Goal: Task Accomplishment & Management: Use online tool/utility

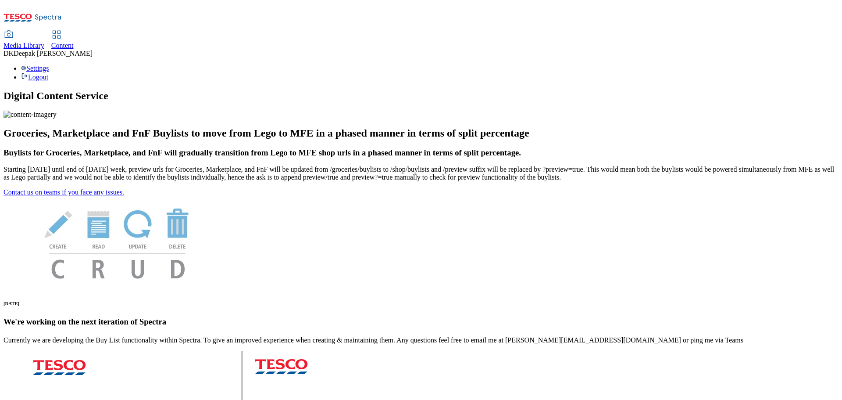
click at [74, 42] on div "Content" at bounding box center [62, 46] width 22 height 8
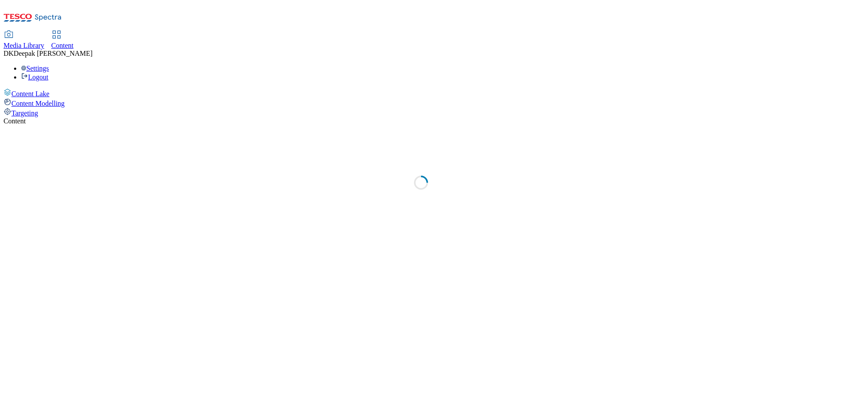
select select "ghs-[GEOGRAPHIC_DATA]"
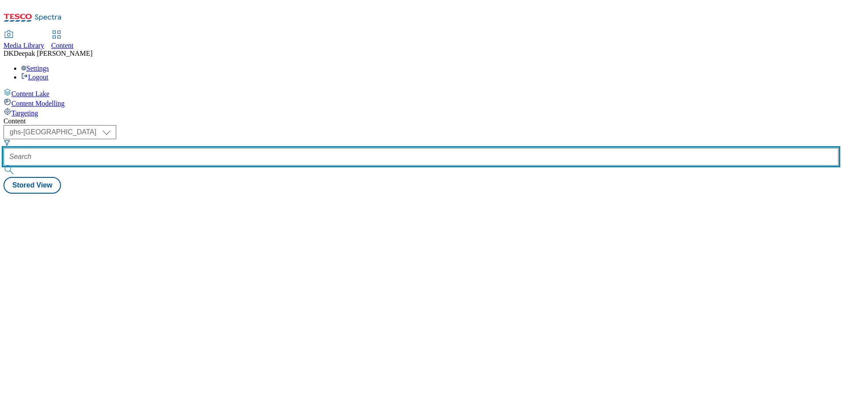
click at [215, 148] on input "text" at bounding box center [421, 157] width 835 height 18
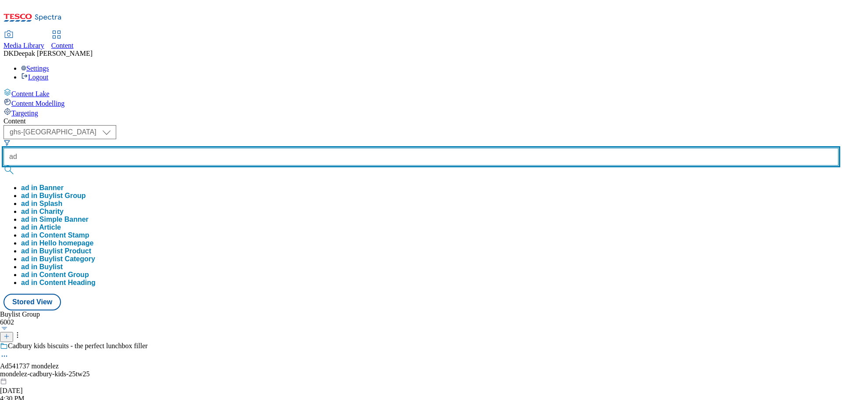
paste input "541907"
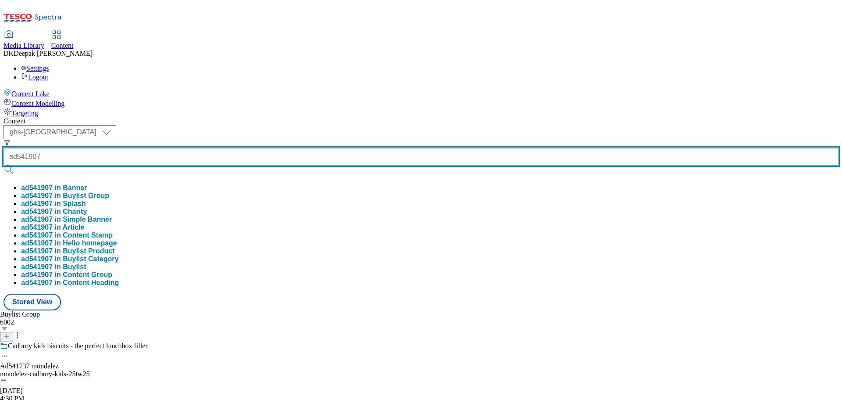
type input "ad541907"
click at [4, 165] on button "submit" at bounding box center [10, 169] width 12 height 9
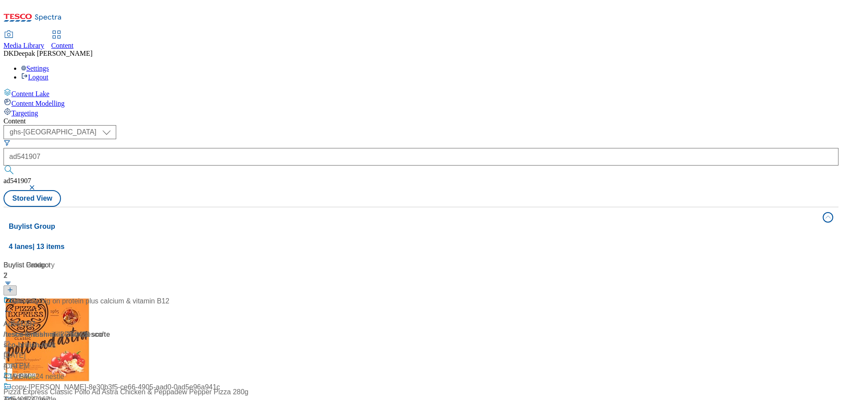
click at [137, 327] on div "Buylist Group 4 lanes | 13 items Buylist 2 Ad541907 / tesco-british-milk-25tw28…" at bounding box center [421, 398] width 835 height 383
click at [113, 329] on div "/ tesco-british-milk-25tw28 / tesco" at bounding box center [59, 334] width 110 height 11
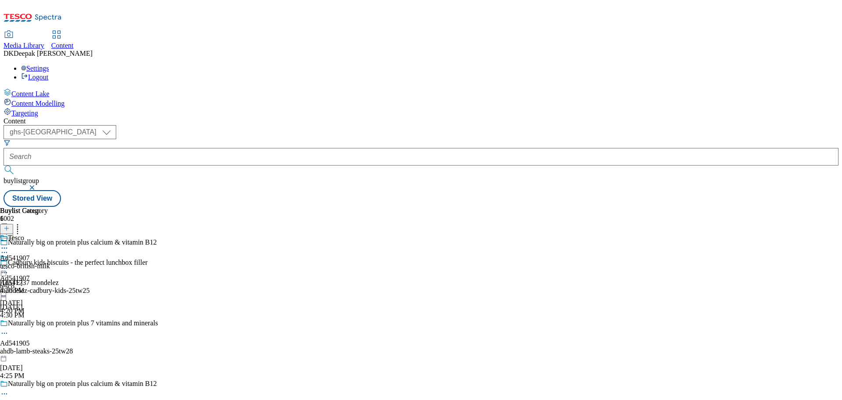
click at [9, 389] on icon at bounding box center [4, 393] width 9 height 9
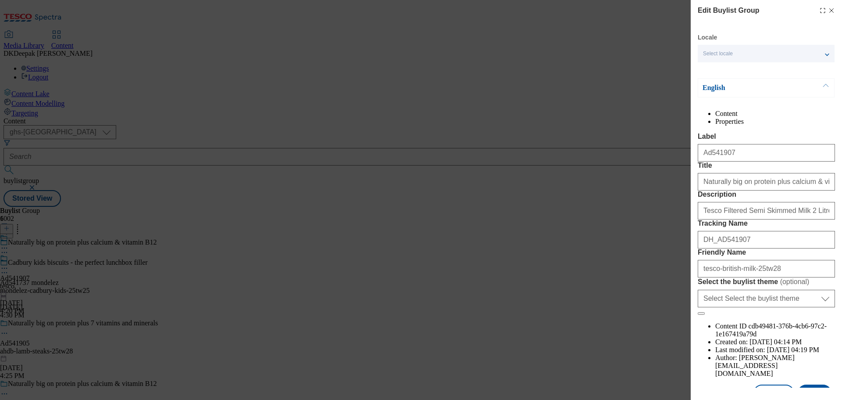
scroll to position [44, 0]
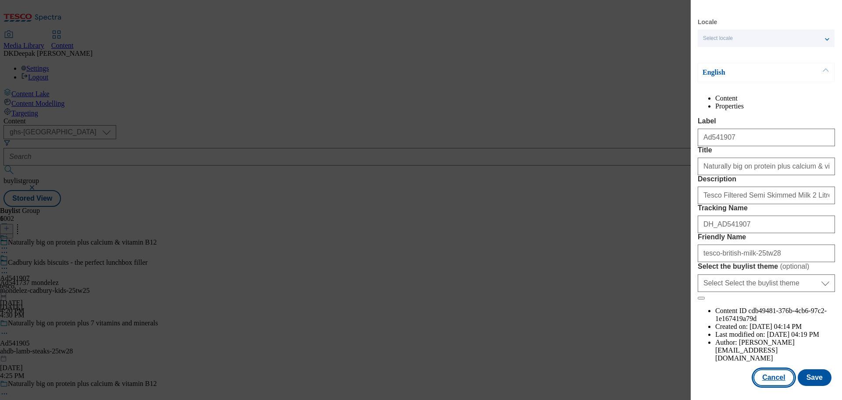
click at [768, 374] on button "Cancel" at bounding box center [774, 377] width 40 height 17
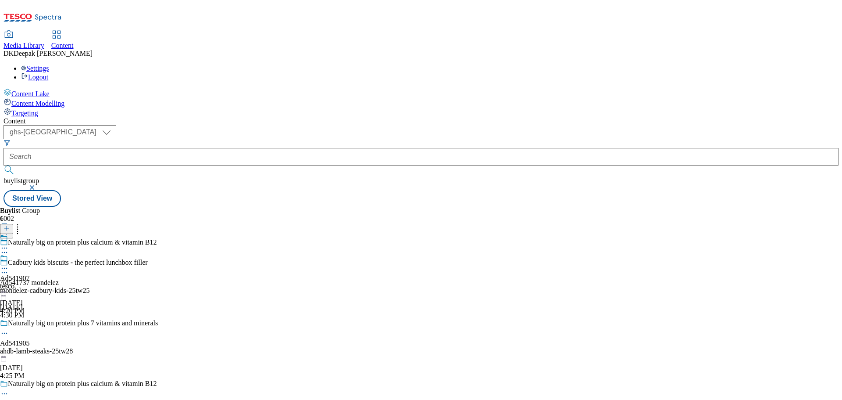
scroll to position [10, 0]
click at [30, 254] on div "Ad541907 tesco [DATE] 4:20 PM" at bounding box center [15, 284] width 30 height 61
click at [5, 268] on circle at bounding box center [4, 268] width 1 height 1
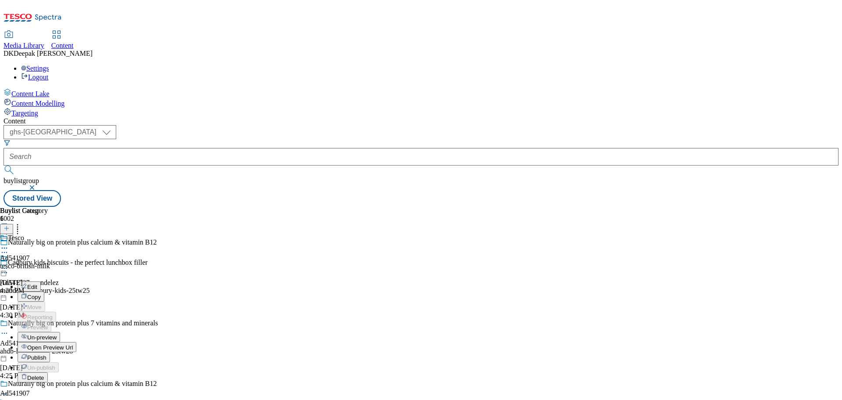
click at [41, 281] on button "Edit" at bounding box center [29, 286] width 23 height 10
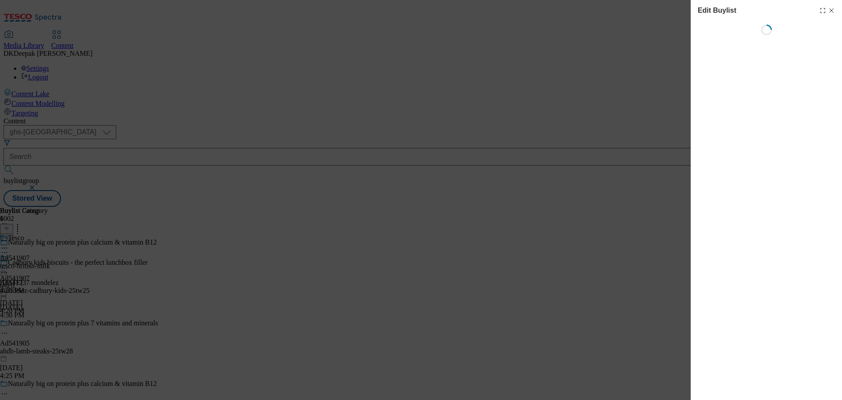
select select "tactical"
select select "supplier funded short term 1-3 weeks"
select select "dunnhumby"
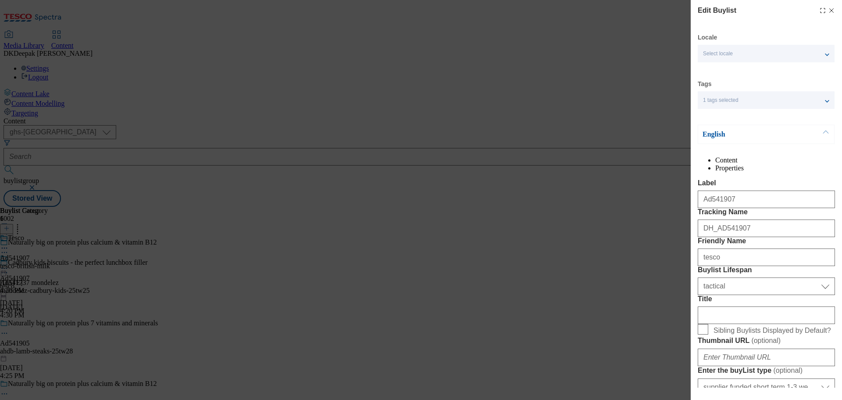
select select "Banner"
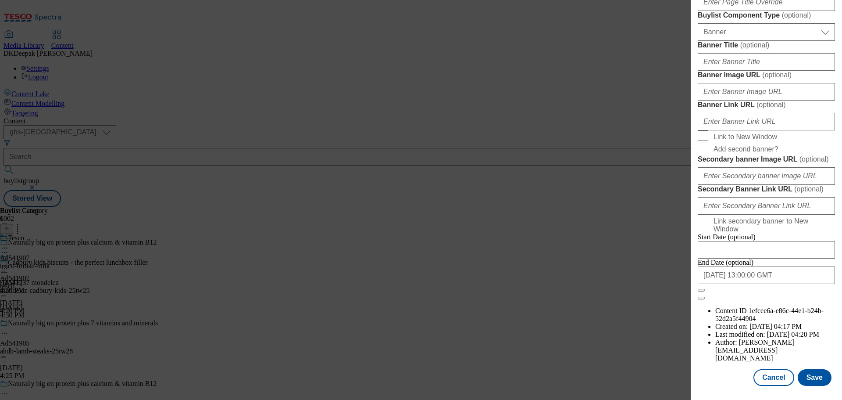
scroll to position [923, 0]
click at [776, 379] on button "Cancel" at bounding box center [774, 377] width 40 height 17
select select "tactical"
select select "supplier funded short term 1-3 weeks"
select select "dunnhumby"
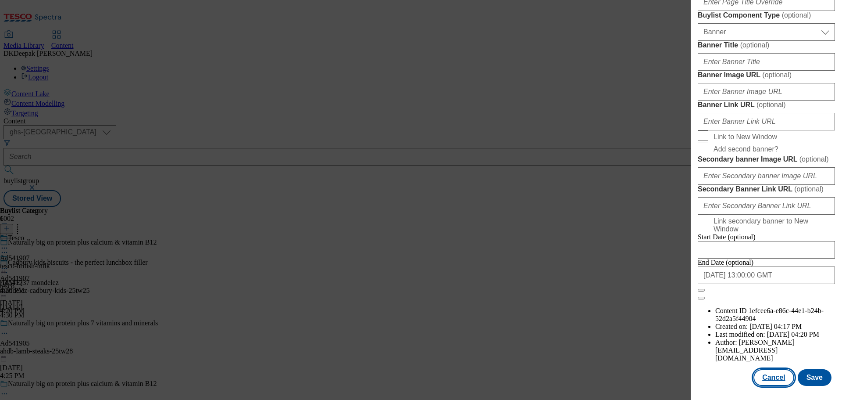
select select "Banner"
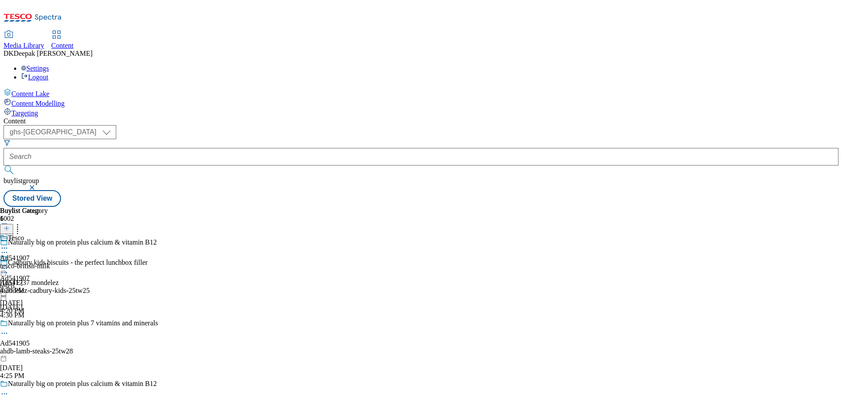
scroll to position [727, 0]
click at [50, 234] on div "Tesco Ad541907 tesco-british-milk [DATE] 4:20 PM" at bounding box center [25, 264] width 50 height 61
click at [9, 264] on icon at bounding box center [4, 268] width 9 height 9
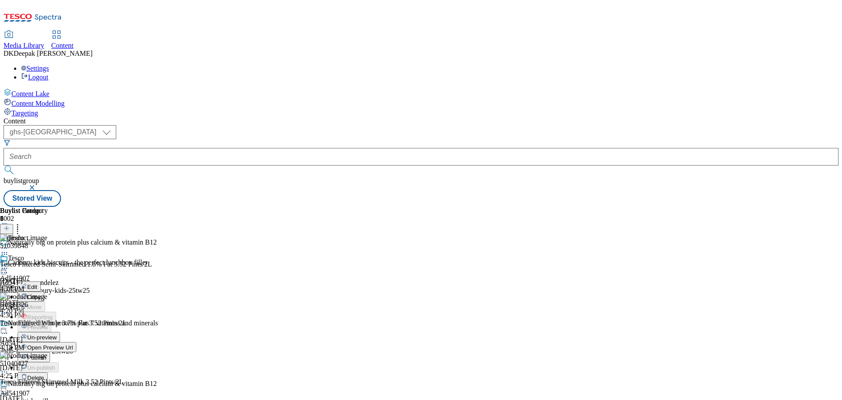
click at [41, 281] on button "Edit" at bounding box center [29, 286] width 23 height 10
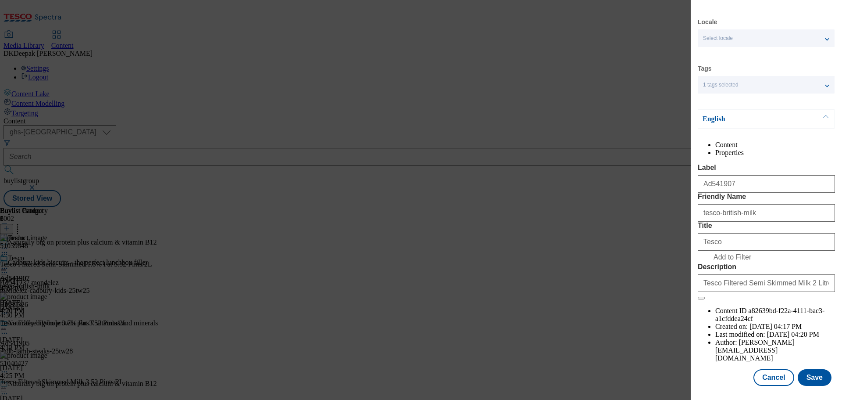
scroll to position [32, 0]
click at [770, 376] on button "Cancel" at bounding box center [774, 377] width 40 height 17
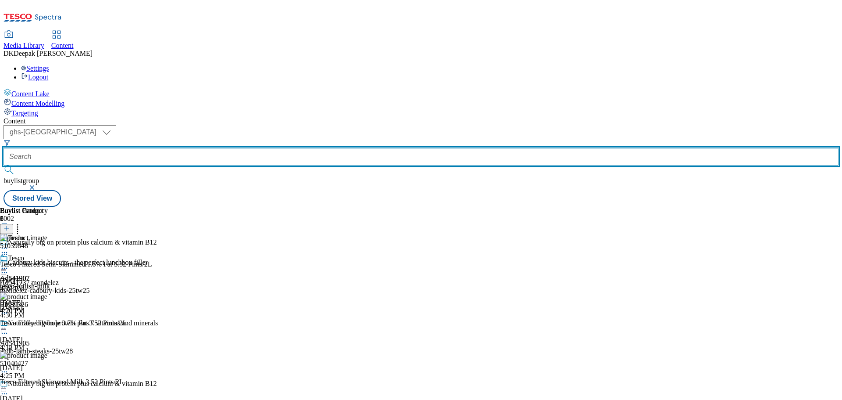
click at [218, 148] on input "text" at bounding box center [421, 157] width 835 height 18
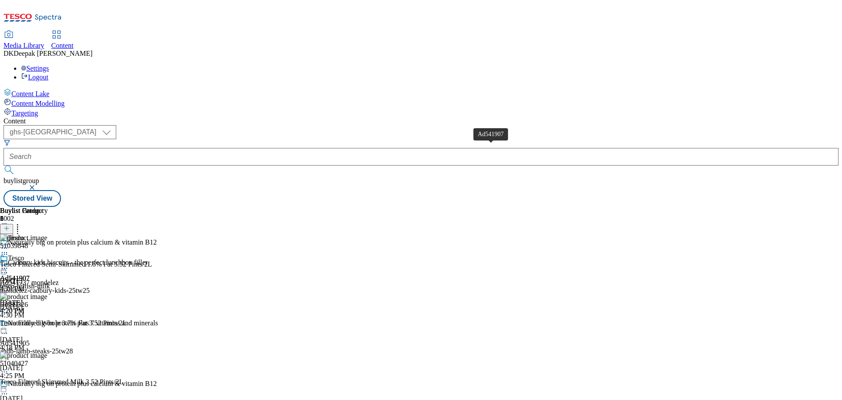
click at [50, 282] on div "tesco-british-milk" at bounding box center [25, 286] width 50 height 8
click at [50, 254] on div "Tesco Ad541907 tesco-british-milk [DATE] 4:20 PM" at bounding box center [25, 284] width 50 height 61
click at [3, 268] on circle at bounding box center [2, 268] width 1 height 1
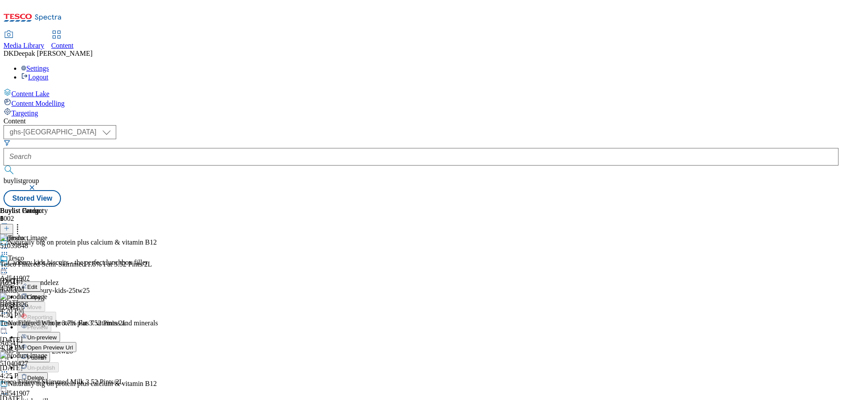
click at [73, 344] on span "Open Preview Url" at bounding box center [50, 347] width 46 height 7
click at [9, 264] on icon at bounding box center [4, 268] width 9 height 9
click at [47, 354] on span "Publish" at bounding box center [36, 357] width 19 height 7
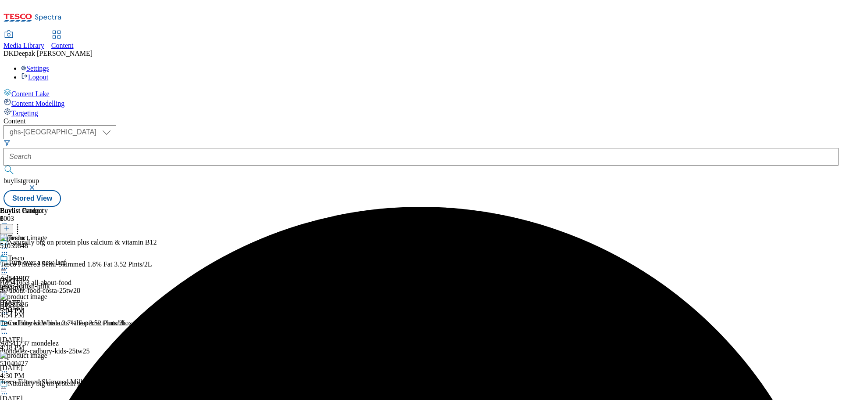
click at [9, 264] on icon at bounding box center [4, 268] width 9 height 9
click at [76, 286] on div "Tesco Edit Copy Move Reporting Preview Un-preview Open Preview Url Publish Un-p…" at bounding box center [38, 341] width 76 height 175
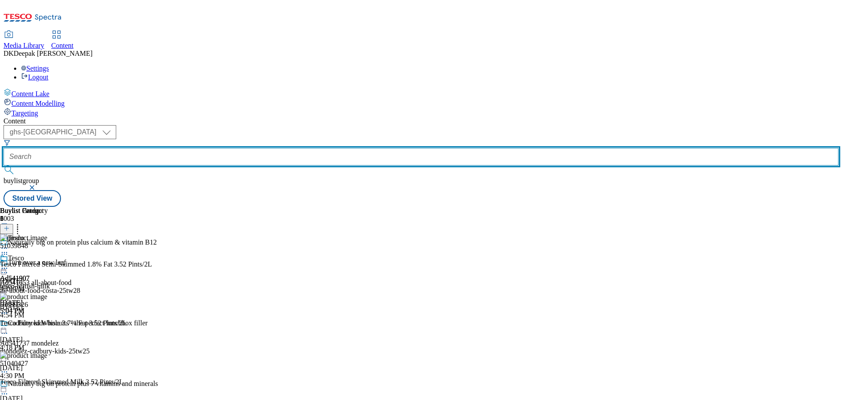
click at [211, 148] on input "text" at bounding box center [421, 157] width 835 height 18
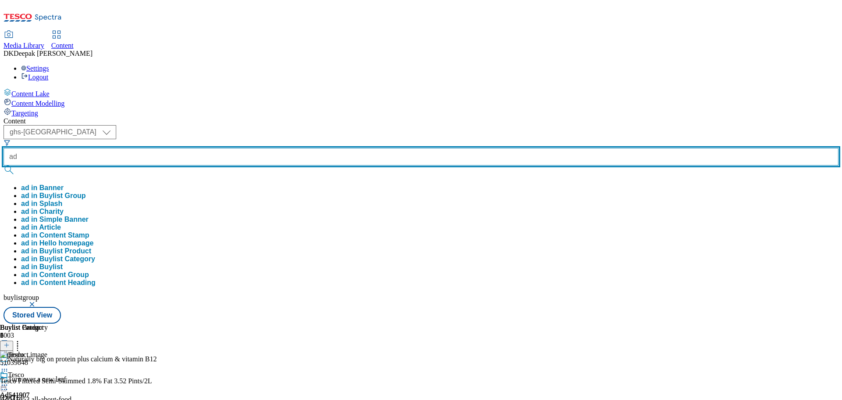
paste input "541718"
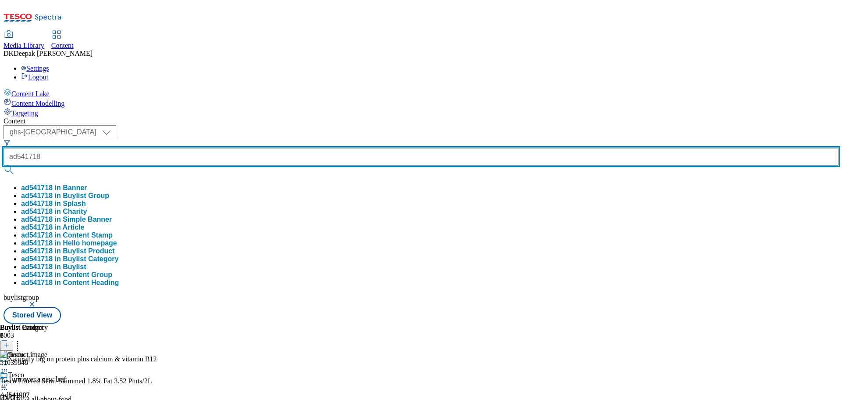
type input "ad541718"
click at [4, 165] on button "submit" at bounding box center [10, 169] width 12 height 9
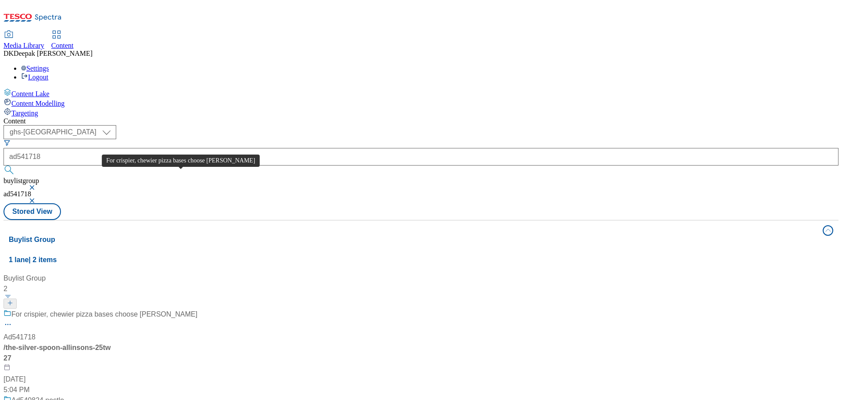
click at [197, 309] on div "For crispier, chewier pizza bases choose [PERSON_NAME] Ad541718 / the-silver-sp…" at bounding box center [101, 352] width 194 height 86
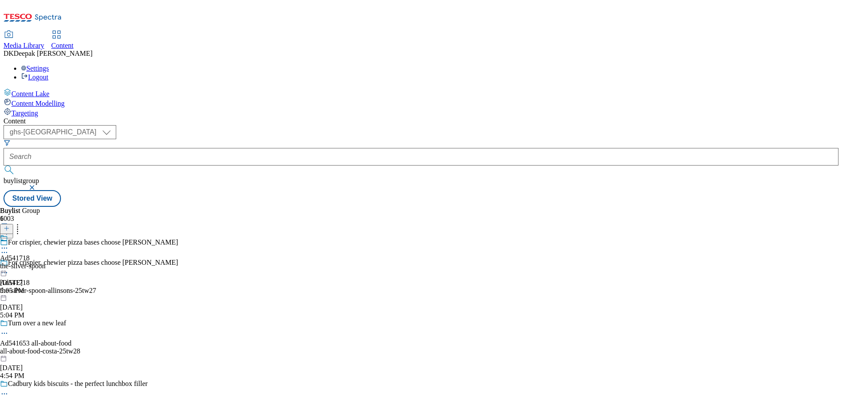
click at [9, 268] on icon at bounding box center [4, 272] width 9 height 9
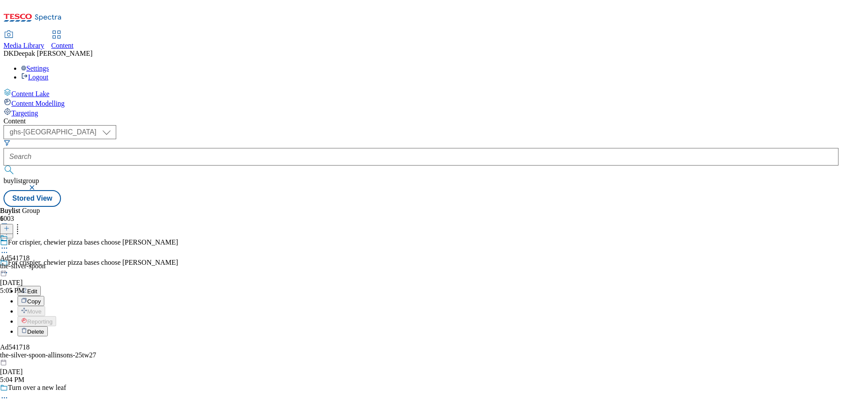
click at [41, 286] on button "Edit" at bounding box center [29, 291] width 23 height 10
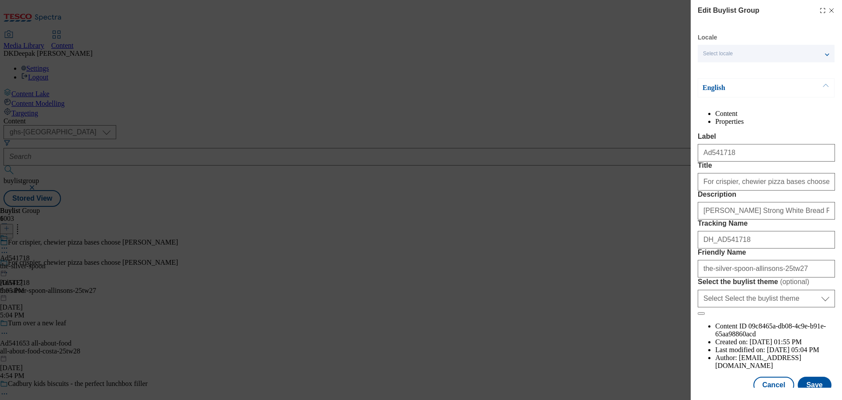
drag, startPoint x: 577, startPoint y: 190, endPoint x: 623, endPoint y: 200, distance: 47.7
click at [577, 190] on div "Edit Buylist Group Locale Select locale English Welsh English Content Propertie…" at bounding box center [421, 200] width 842 height 400
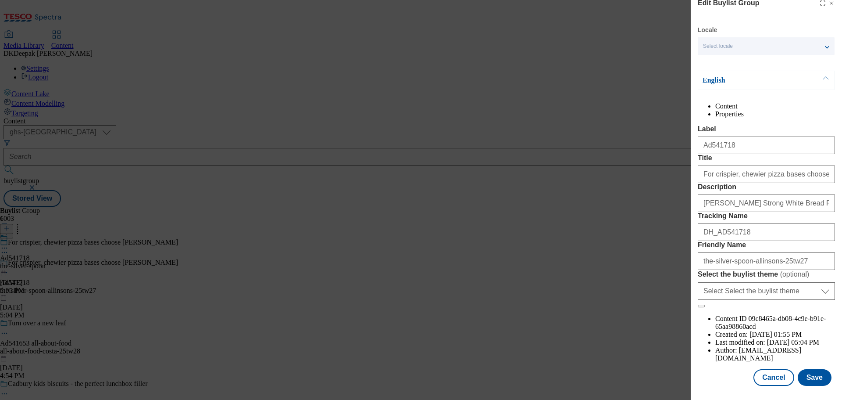
scroll to position [49, 0]
click at [772, 376] on button "Cancel" at bounding box center [774, 377] width 40 height 17
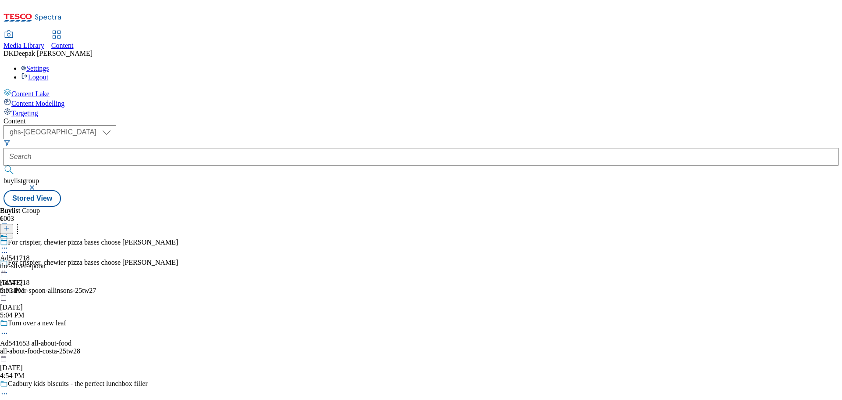
scroll to position [10, 0]
click at [46, 262] on div "the-silver-spoon" at bounding box center [23, 266] width 46 height 8
click at [86, 262] on div "the-silver-spoon-allinsons" at bounding box center [43, 266] width 86 height 8
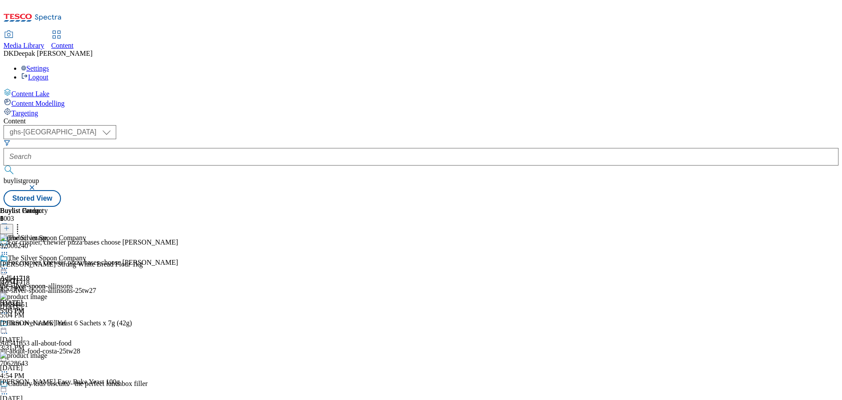
click at [9, 264] on icon at bounding box center [4, 268] width 9 height 9
click at [73, 344] on span "Open Preview Url" at bounding box center [50, 347] width 46 height 7
click at [9, 264] on icon at bounding box center [4, 268] width 9 height 9
click at [47, 354] on span "Publish" at bounding box center [36, 357] width 19 height 7
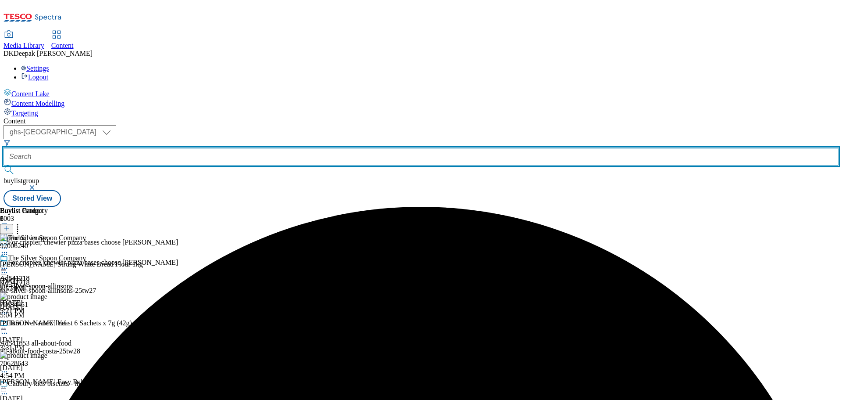
click at [206, 148] on input "text" at bounding box center [421, 157] width 835 height 18
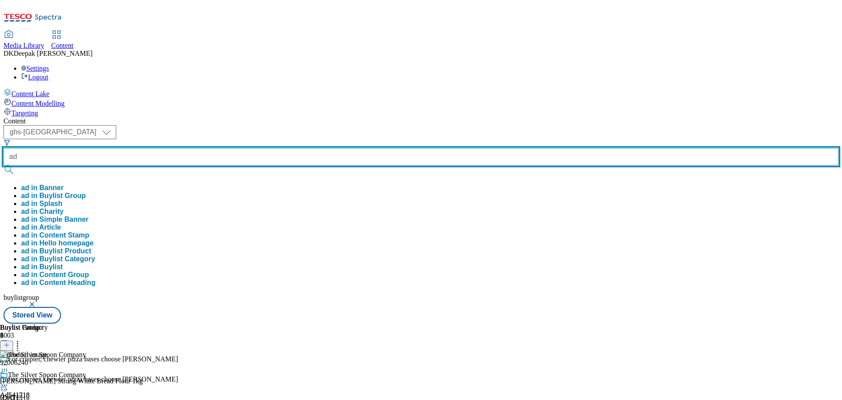
paste input "541896"
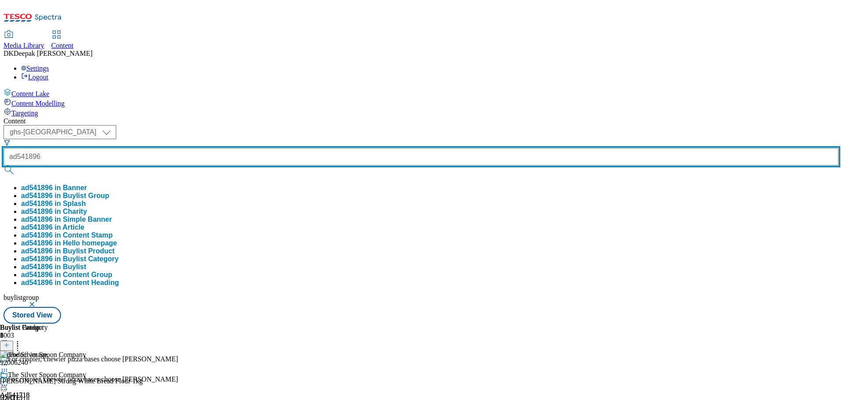
type input "ad541896"
click at [4, 165] on button "submit" at bounding box center [10, 169] width 12 height 9
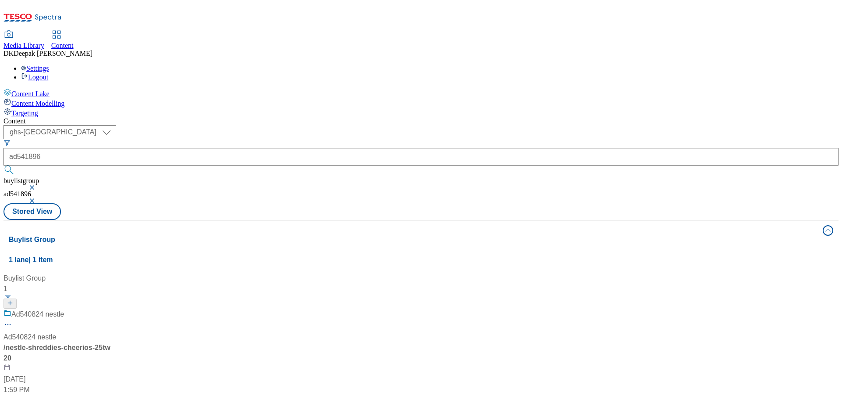
click at [113, 342] on div "/ nestle-shreddies-cheerios-25tw20" at bounding box center [59, 352] width 110 height 21
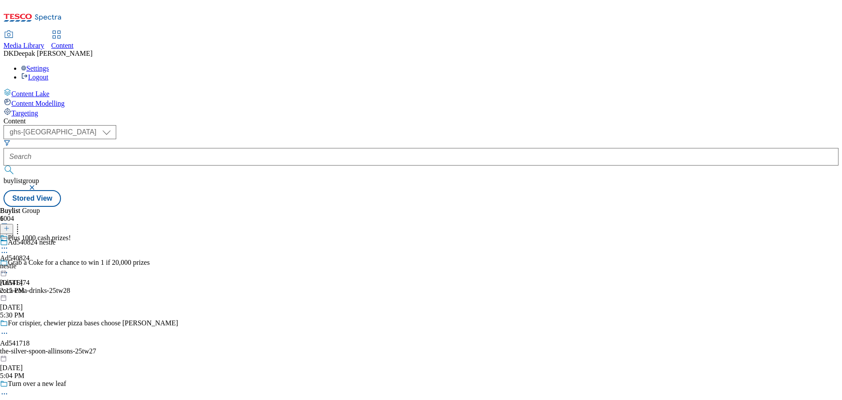
click at [9, 248] on icon at bounding box center [4, 252] width 9 height 9
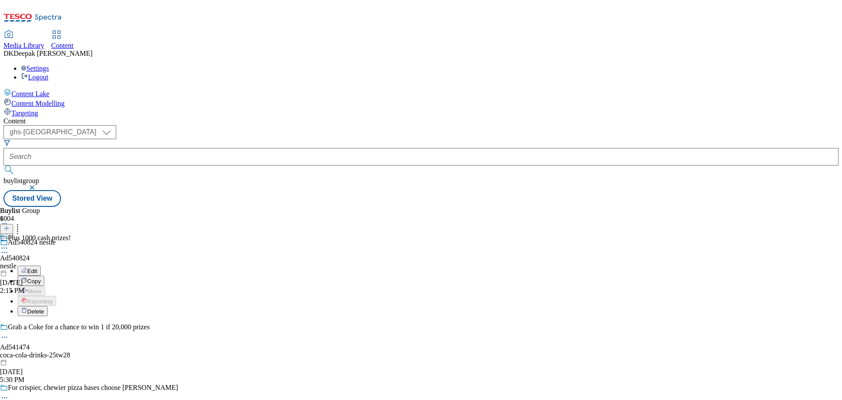
click at [41, 265] on button "Edit" at bounding box center [29, 270] width 23 height 10
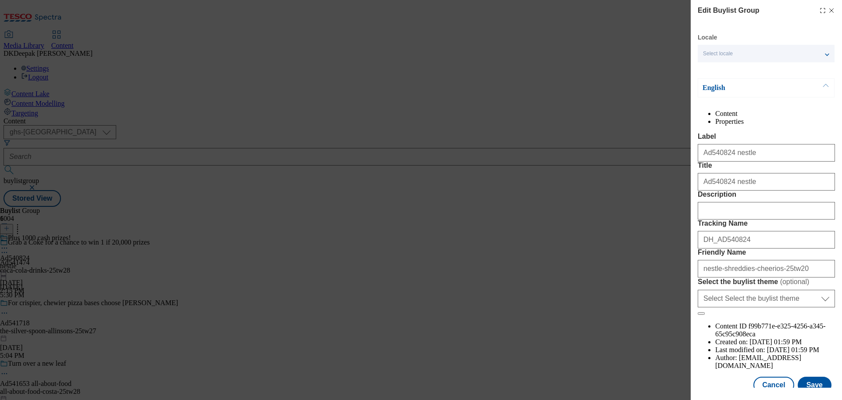
scroll to position [49, 0]
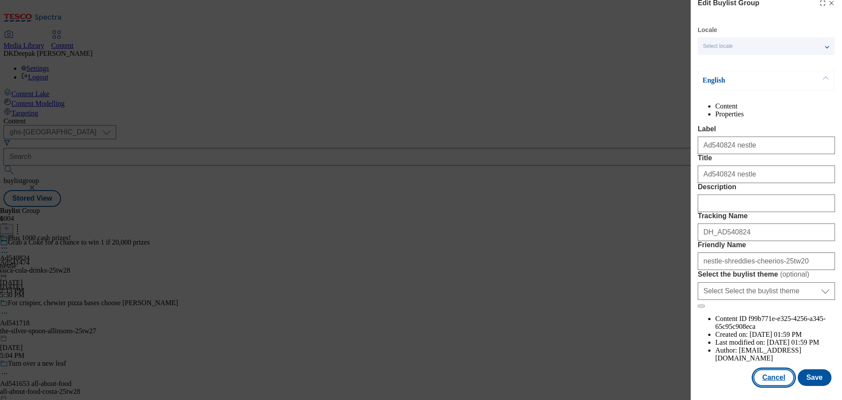
click at [771, 383] on button "Cancel" at bounding box center [774, 377] width 40 height 17
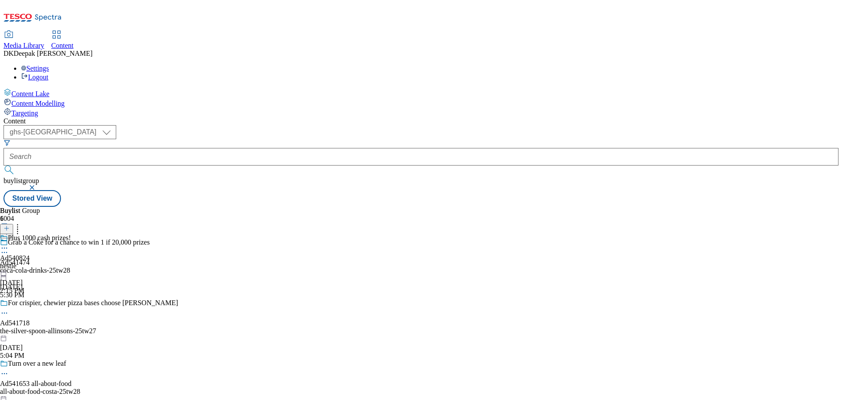
scroll to position [10, 0]
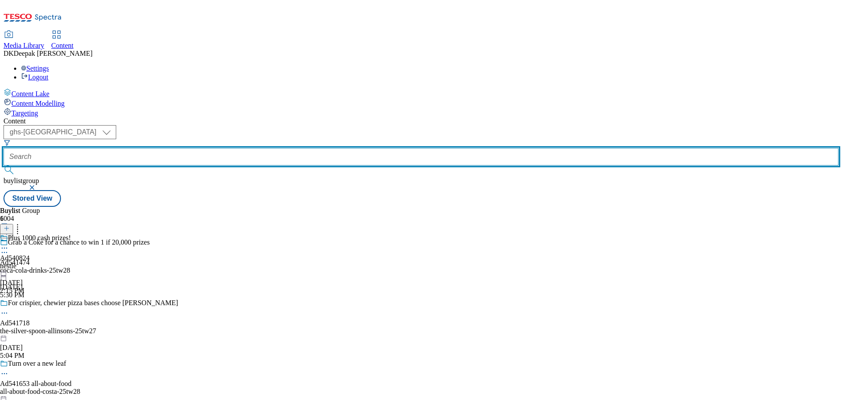
click at [212, 148] on input "text" at bounding box center [421, 157] width 835 height 18
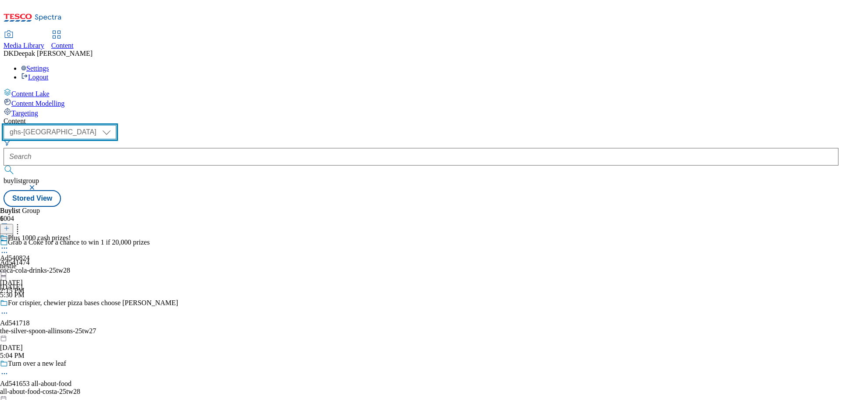
click at [116, 125] on select "ghs-roi ghs-[GEOGRAPHIC_DATA]" at bounding box center [60, 132] width 113 height 14
select select "ghs-roi"
click at [114, 125] on select "ghs-roi ghs-[GEOGRAPHIC_DATA]" at bounding box center [60, 132] width 113 height 14
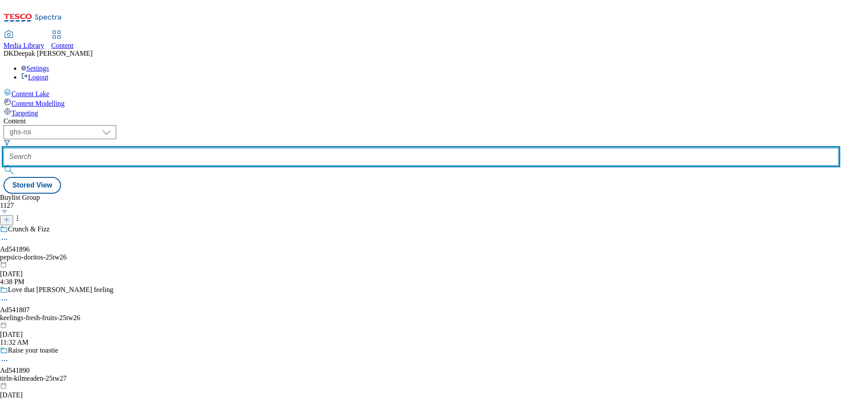
click at [210, 148] on input "text" at bounding box center [421, 157] width 835 height 18
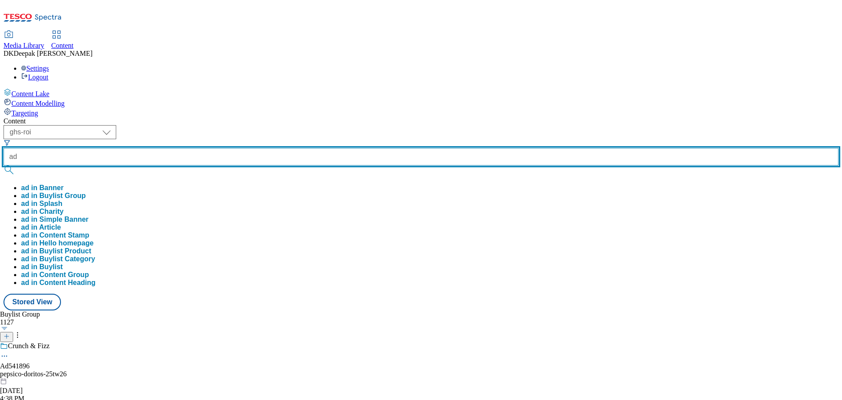
paste input "541896"
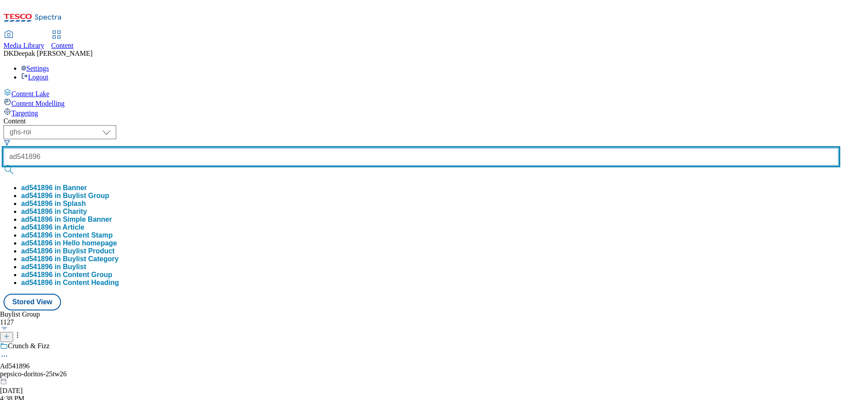
type input "ad541896"
click at [4, 165] on button "submit" at bounding box center [10, 169] width 12 height 9
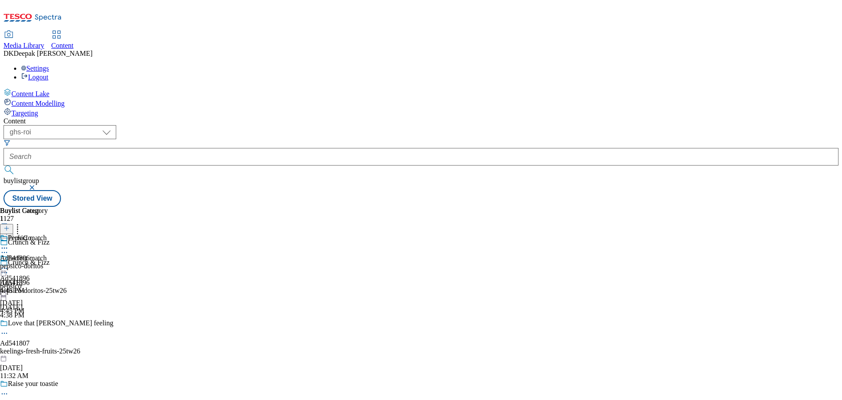
click at [9, 268] on icon at bounding box center [4, 272] width 9 height 9
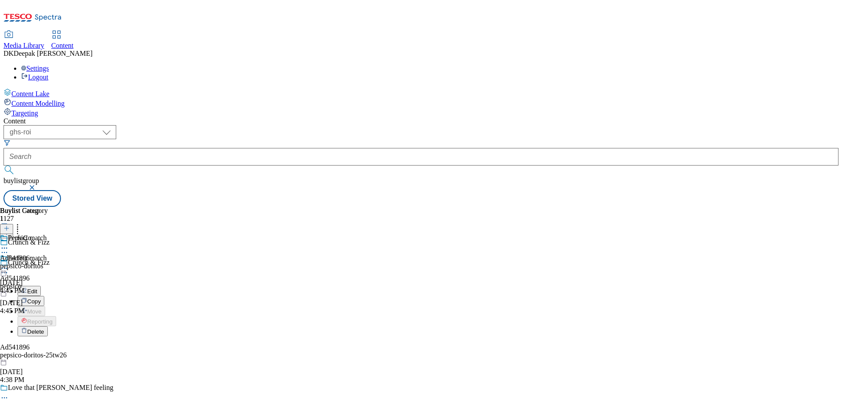
click at [41, 286] on button "Edit" at bounding box center [29, 291] width 23 height 10
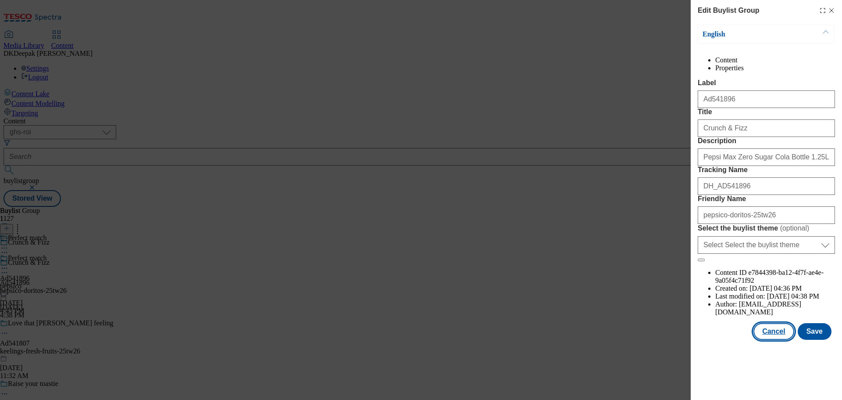
click at [777, 340] on button "Cancel" at bounding box center [774, 331] width 40 height 17
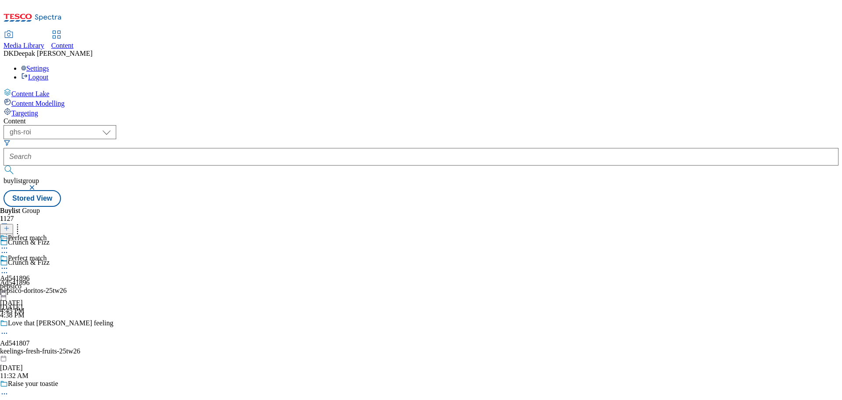
click at [47, 282] on div "pepsico" at bounding box center [23, 286] width 47 height 8
click at [9, 264] on icon at bounding box center [4, 268] width 9 height 9
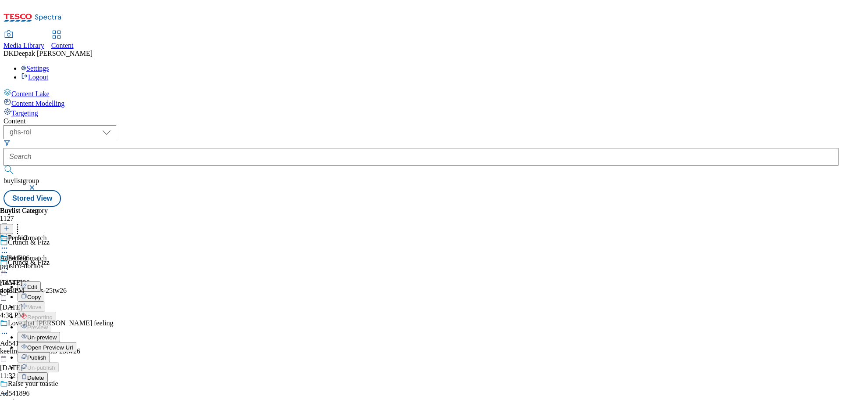
click at [41, 281] on button "Edit" at bounding box center [29, 286] width 23 height 10
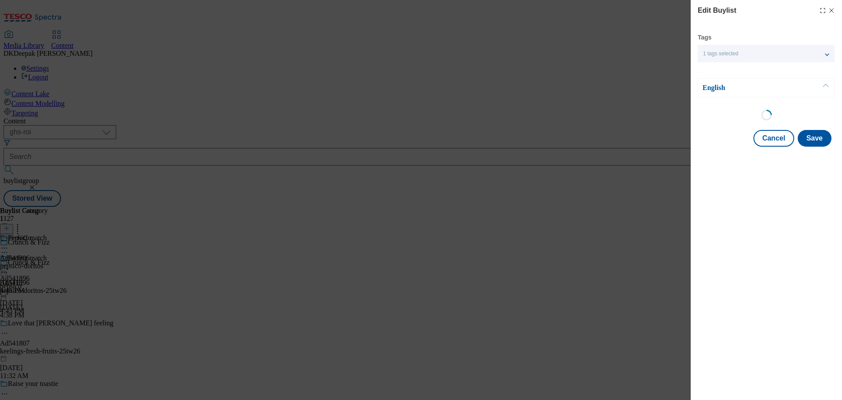
select select "tactical"
select select "dunnhumby"
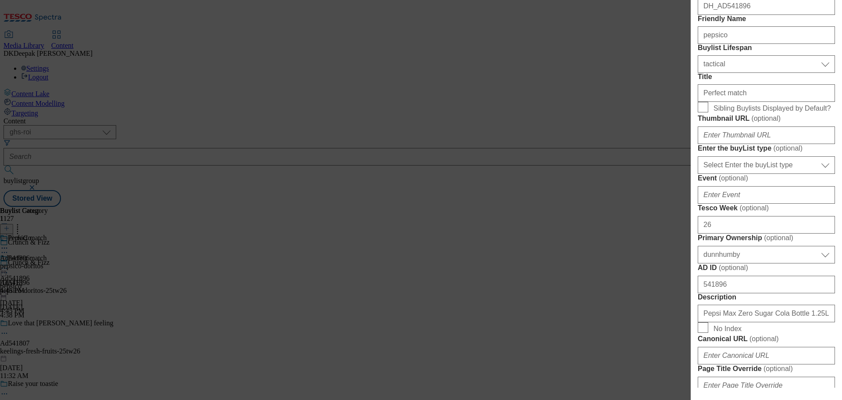
scroll to position [219, 0]
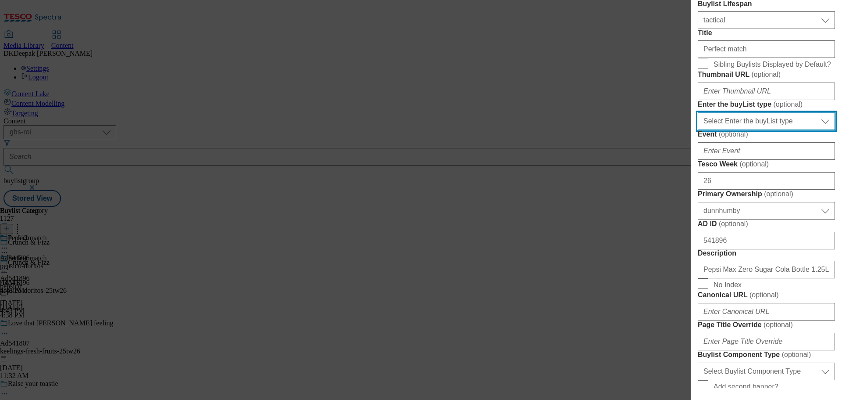
click at [750, 130] on select "Select Enter the buyList type event supplier funded long term >4 weeks supplier…" at bounding box center [766, 121] width 137 height 18
select select "supplier funded short term 1-3 weeks"
click at [698, 130] on select "Select Enter the buyList type event supplier funded long term >4 weeks supplier…" at bounding box center [766, 121] width 137 height 18
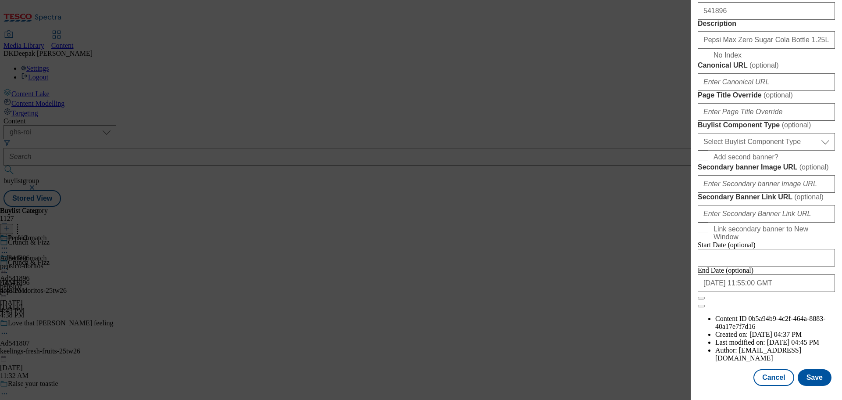
scroll to position [614, 0]
click at [759, 150] on select "Select Buylist Component Type Banner Competition Header Meal" at bounding box center [766, 142] width 137 height 18
select select "Banner"
click at [698, 150] on select "Select Buylist Component Type Banner Competition Header Meal" at bounding box center [766, 142] width 137 height 18
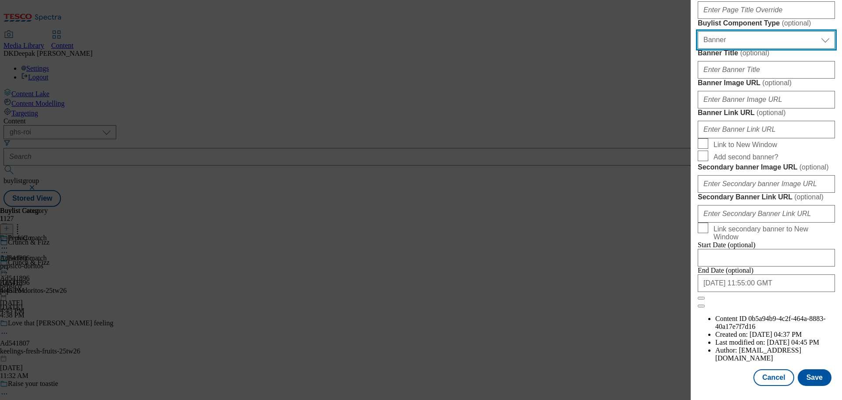
scroll to position [877, 0]
click at [805, 374] on button "Save" at bounding box center [815, 377] width 34 height 17
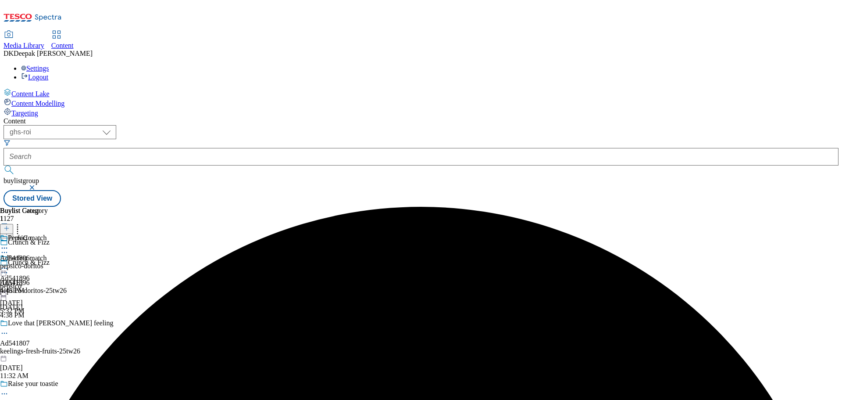
click at [48, 262] on div "pepsico-doritos" at bounding box center [24, 266] width 48 height 8
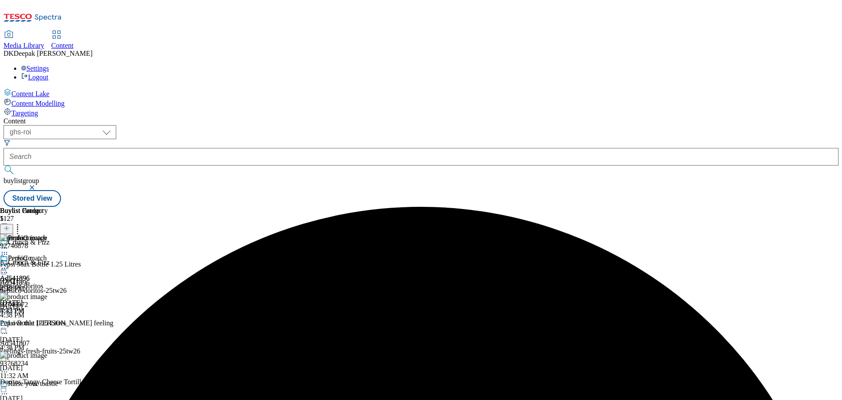
click at [9, 264] on icon at bounding box center [4, 268] width 9 height 9
click at [41, 281] on button "Edit" at bounding box center [29, 286] width 23 height 10
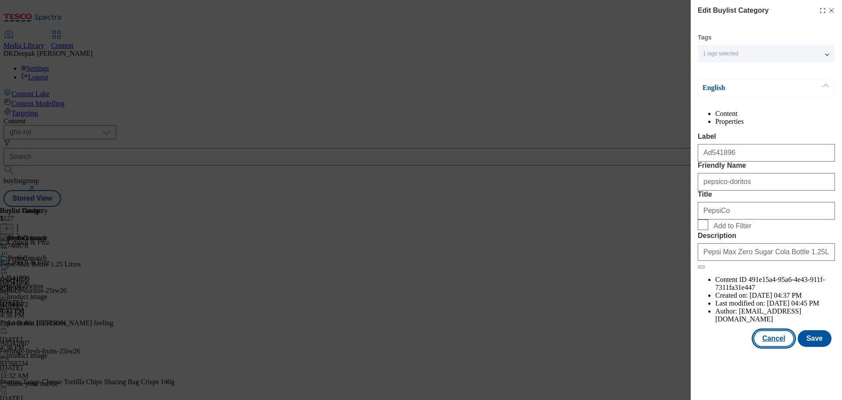
click at [779, 347] on button "Cancel" at bounding box center [774, 338] width 40 height 17
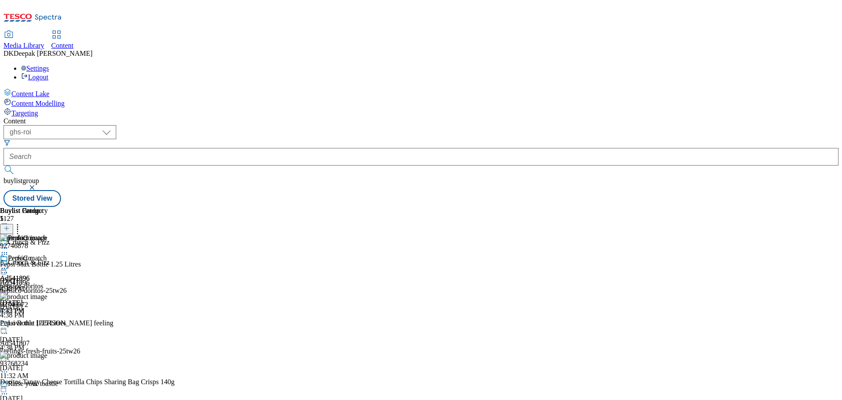
click at [9, 264] on icon at bounding box center [4, 268] width 9 height 9
click at [73, 344] on span "Open Preview Url" at bounding box center [50, 347] width 46 height 7
click at [9, 264] on icon at bounding box center [4, 268] width 9 height 9
click at [47, 354] on span "Publish" at bounding box center [36, 357] width 19 height 7
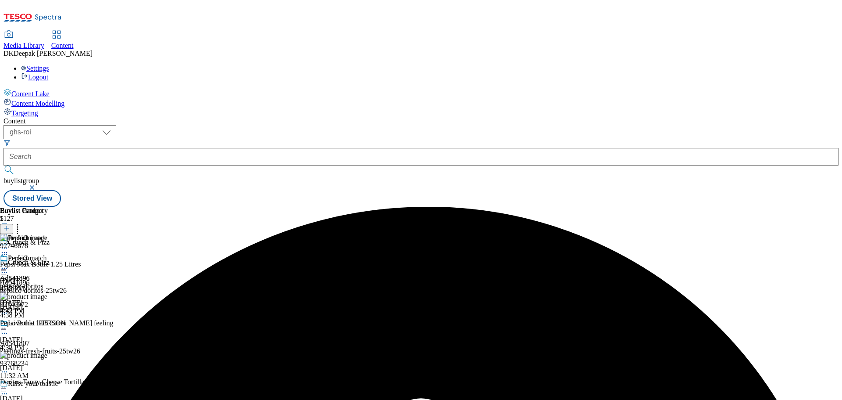
click at [9, 264] on icon at bounding box center [4, 268] width 9 height 9
click at [57, 334] on span "Un-preview" at bounding box center [41, 337] width 29 height 7
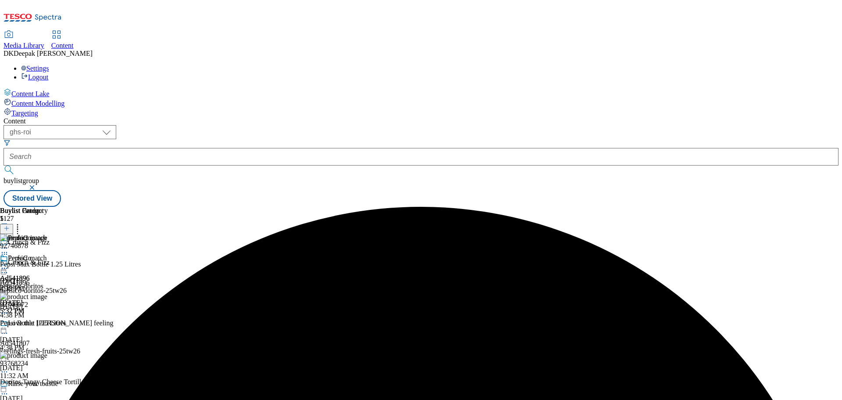
drag, startPoint x: 569, startPoint y: 137, endPoint x: 566, endPoint y: 140, distance: 4.7
click at [9, 264] on icon at bounding box center [4, 268] width 9 height 9
click at [48, 324] on span "Preview" at bounding box center [37, 327] width 21 height 7
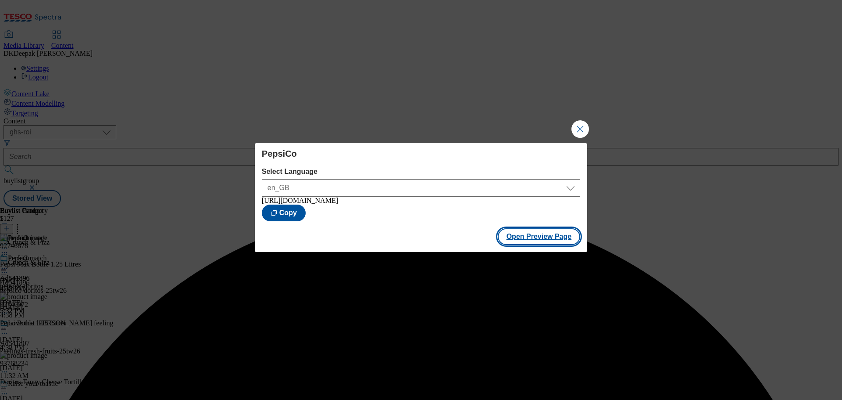
click at [544, 240] on button "Open Preview Page" at bounding box center [539, 236] width 83 height 17
click at [576, 127] on button "Close Modal" at bounding box center [581, 129] width 18 height 18
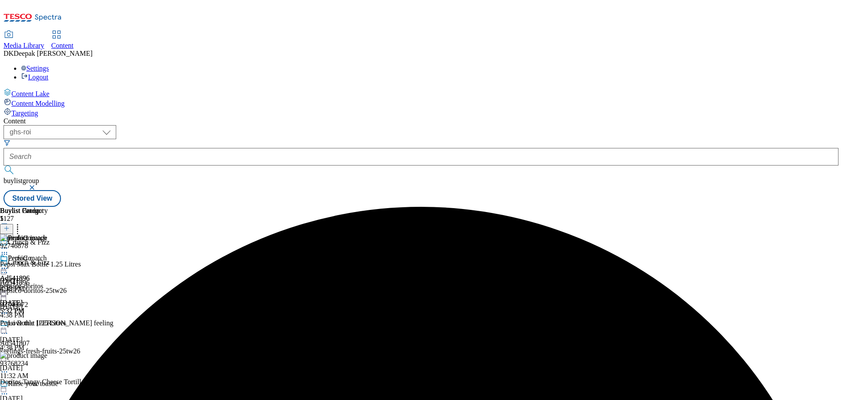
click at [9, 264] on icon at bounding box center [4, 268] width 9 height 9
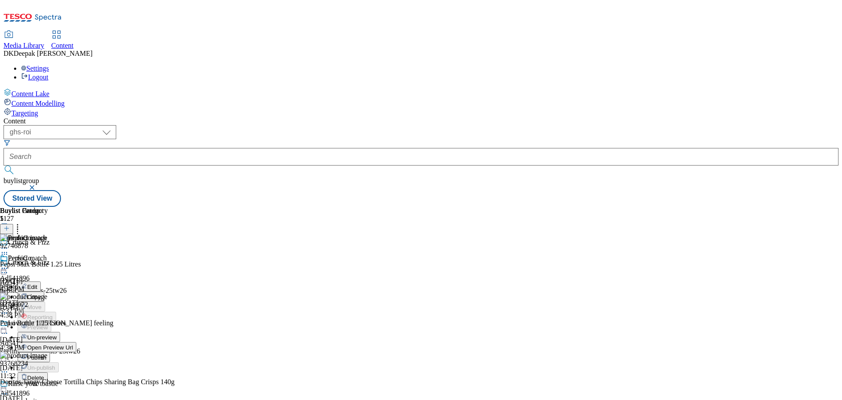
click at [47, 354] on span "Publish" at bounding box center [36, 357] width 19 height 7
